Goal: Task Accomplishment & Management: Manage account settings

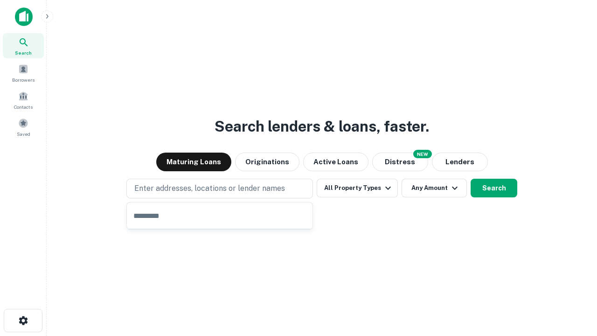
type input "**********"
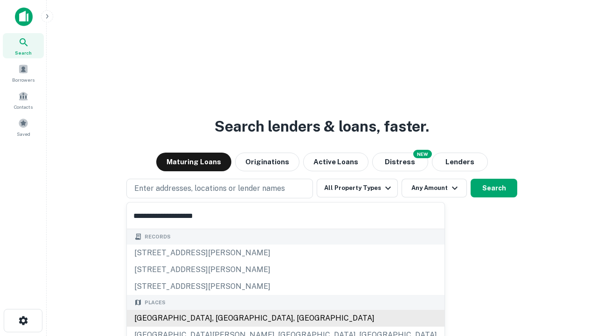
click at [223, 318] on div "[GEOGRAPHIC_DATA], [GEOGRAPHIC_DATA], [GEOGRAPHIC_DATA]" at bounding box center [286, 318] width 318 height 17
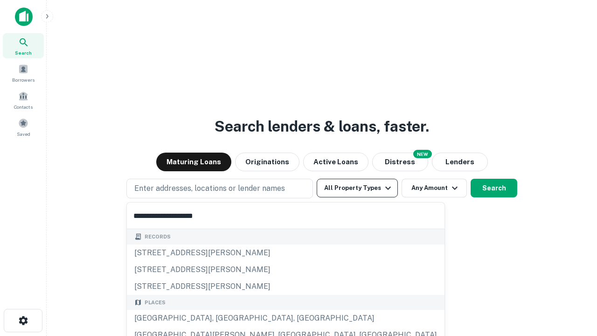
click at [357, 188] on button "All Property Types" at bounding box center [357, 188] width 81 height 19
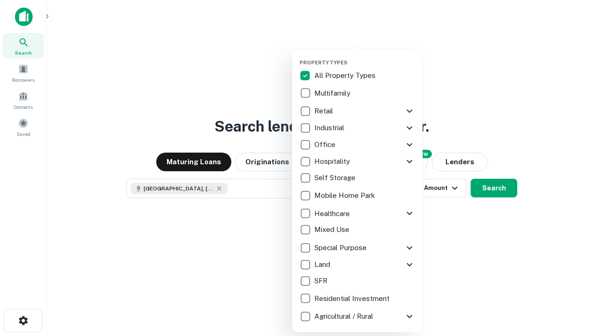
click at [365, 56] on button "button" at bounding box center [365, 56] width 131 height 0
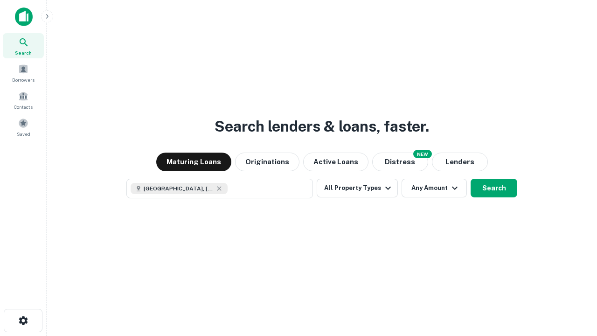
scroll to position [15, 0]
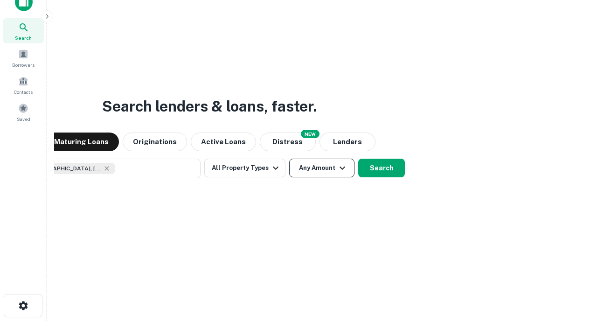
click at [289, 159] on button "Any Amount" at bounding box center [321, 168] width 65 height 19
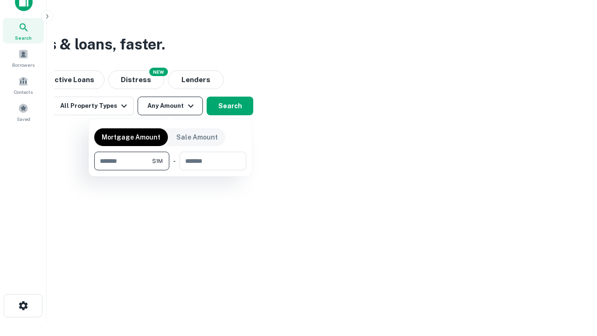
type input "*******"
click at [170, 170] on button "button" at bounding box center [170, 170] width 152 height 0
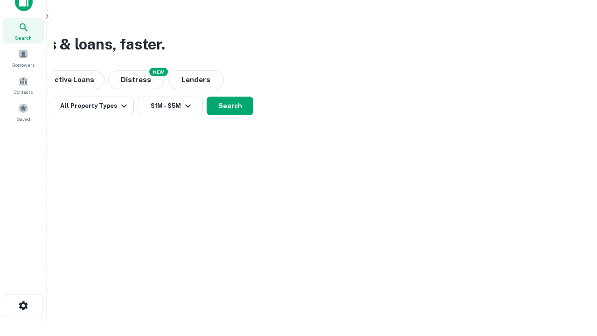
scroll to position [15, 0]
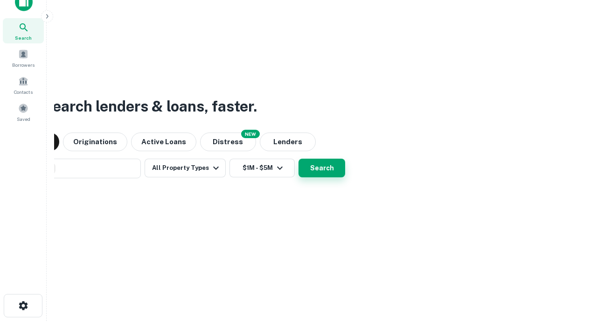
click at [299, 159] on button "Search" at bounding box center [322, 168] width 47 height 19
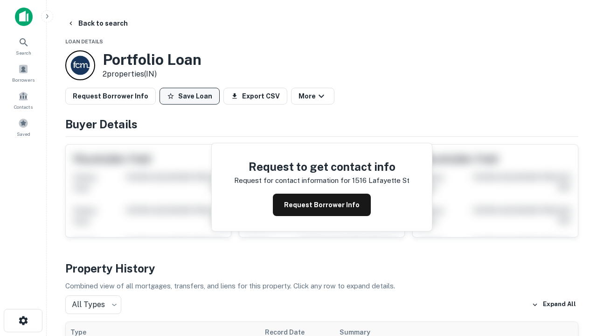
click at [189, 96] on button "Save Loan" at bounding box center [190, 96] width 60 height 17
click at [192, 96] on button "Loan Saved" at bounding box center [192, 96] width 64 height 17
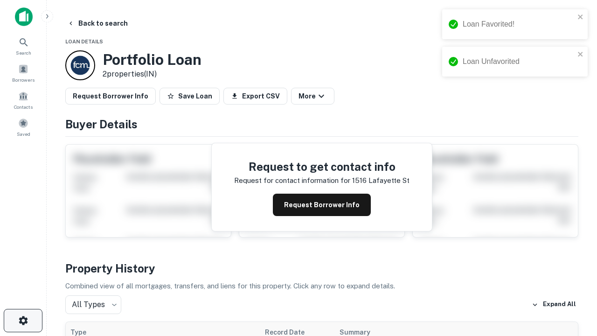
click at [23, 321] on icon "button" at bounding box center [23, 320] width 11 height 11
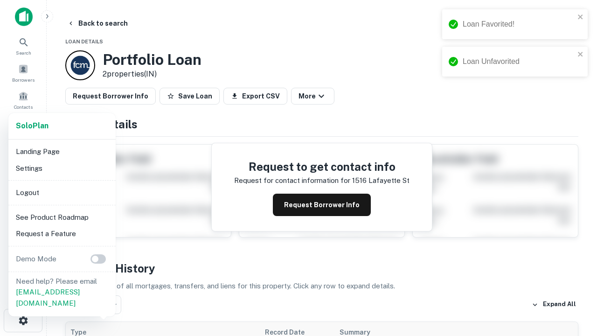
click at [62, 192] on li "Logout" at bounding box center [62, 192] width 100 height 17
